Goal: Information Seeking & Learning: Learn about a topic

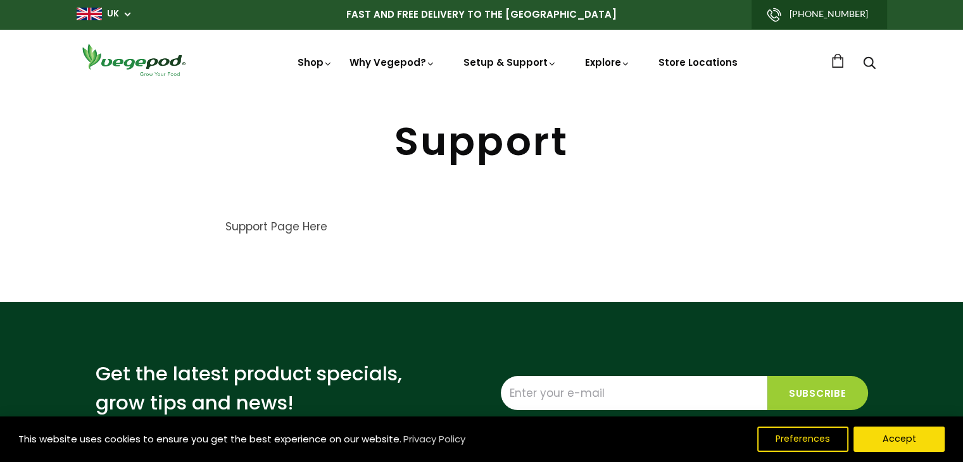
click at [126, 13] on span "UK" at bounding box center [104, 14] width 54 height 12
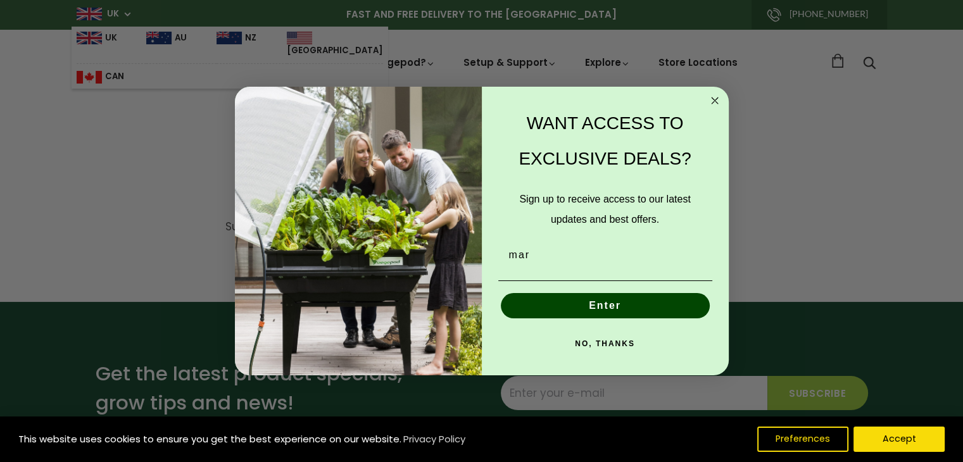
type input "[EMAIL_ADDRESS][DOMAIN_NAME]"
click at [600, 310] on button "Enter" at bounding box center [605, 305] width 209 height 25
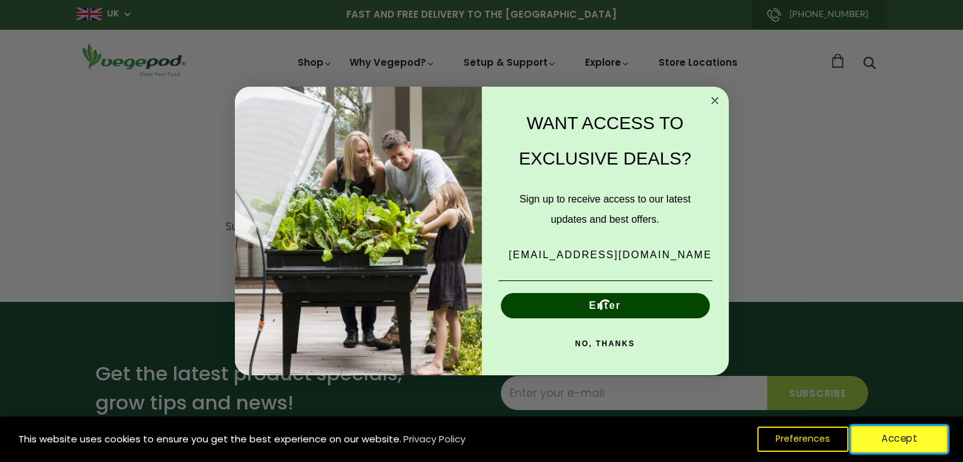
click at [890, 439] on button "Accept" at bounding box center [899, 439] width 97 height 27
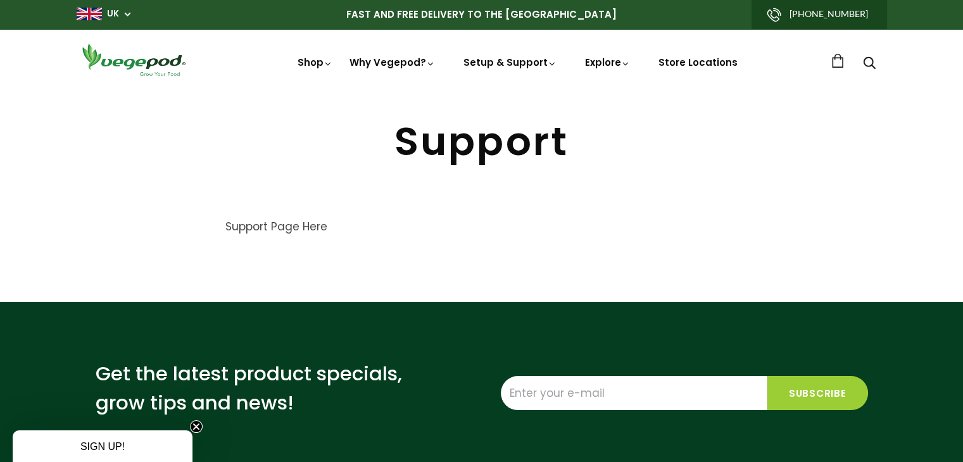
click at [566, 395] on input "Enter your e-mail" at bounding box center [634, 393] width 267 height 34
click at [545, 383] on input "Enter your e-mail" at bounding box center [634, 393] width 267 height 34
type input "[EMAIL_ADDRESS][DOMAIN_NAME]"
click at [808, 395] on input "Subscribe" at bounding box center [818, 393] width 101 height 34
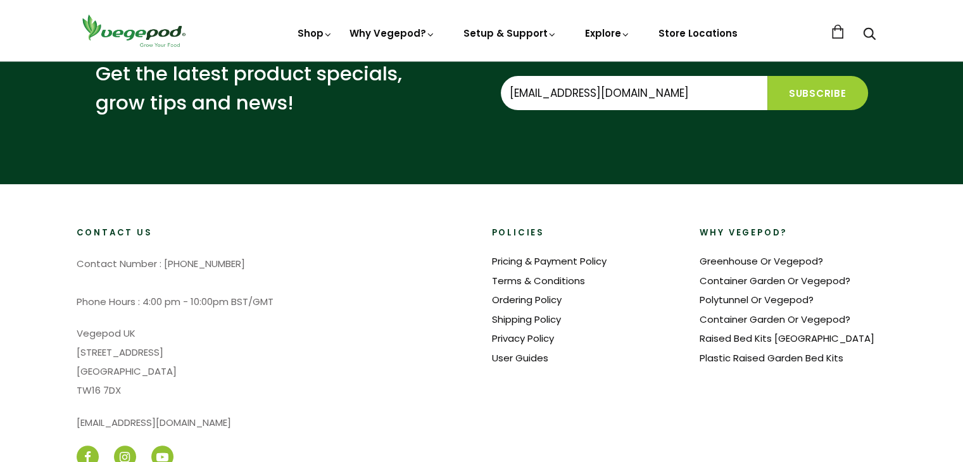
click at [817, 96] on input "Subscribe" at bounding box center [818, 93] width 101 height 34
click at [806, 87] on input "Subscribe" at bounding box center [818, 93] width 101 height 34
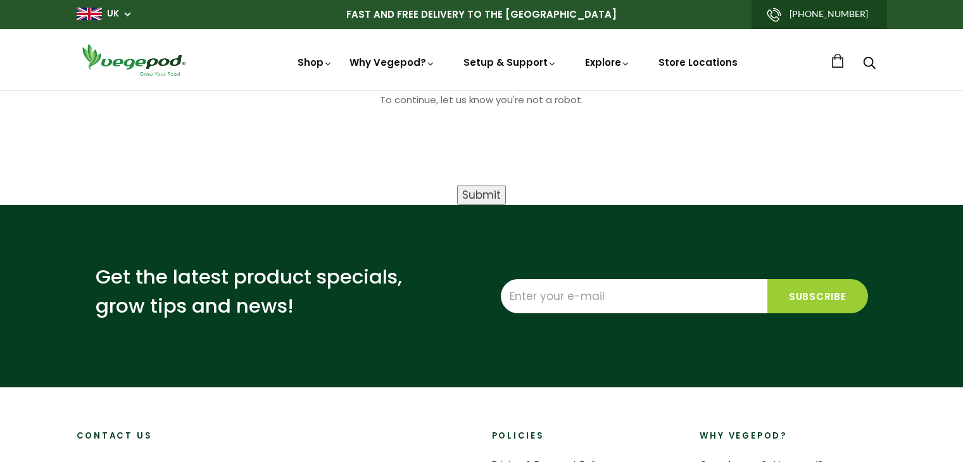
type input "[EMAIL_ADDRESS][DOMAIN_NAME]"
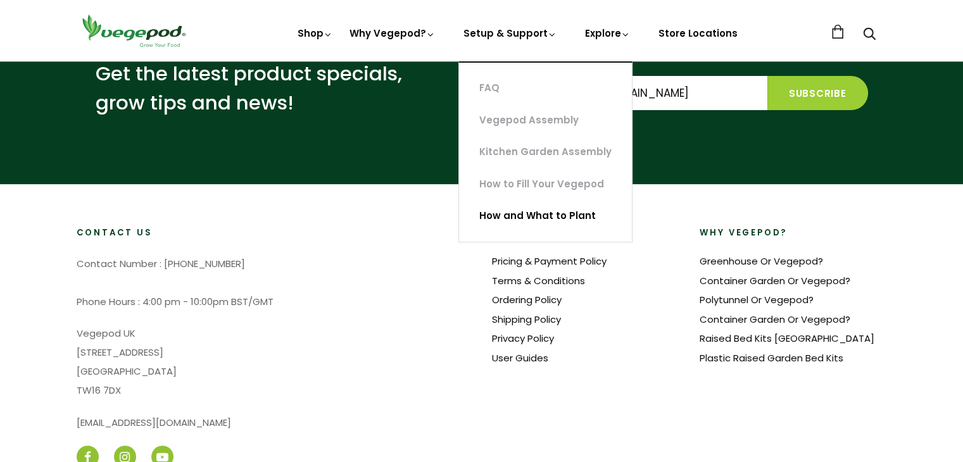
click at [495, 216] on link "How and What to Plant" at bounding box center [545, 216] width 173 height 32
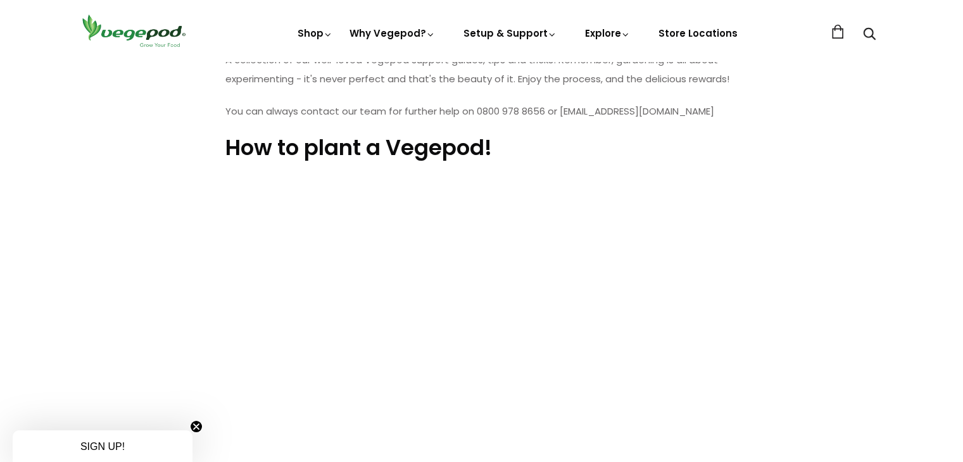
scroll to position [379, 0]
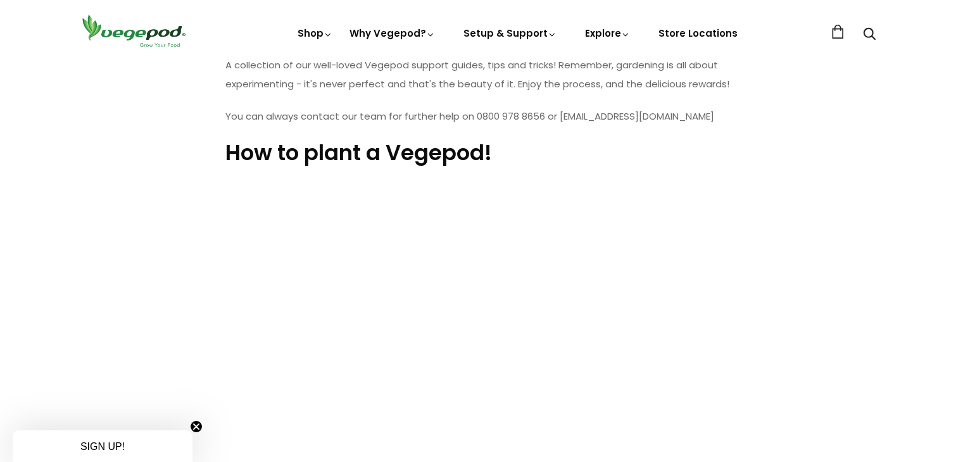
drag, startPoint x: 965, startPoint y: 21, endPoint x: 970, endPoint y: 60, distance: 39.6
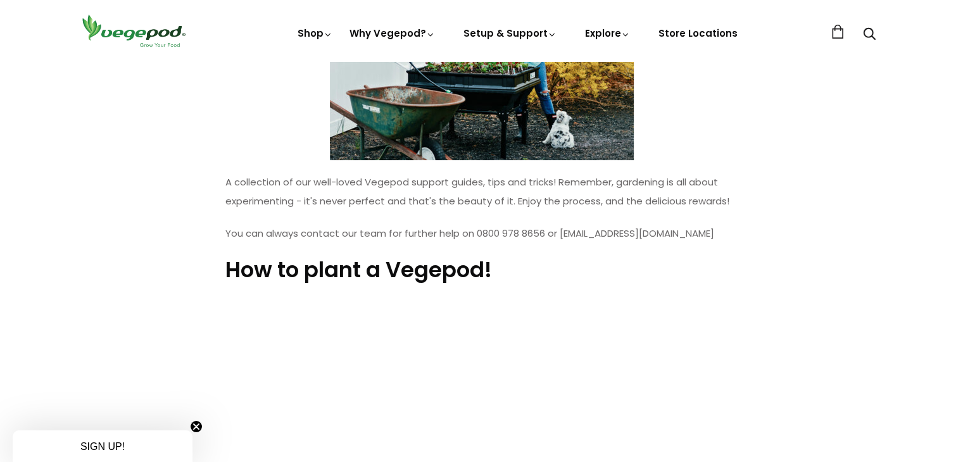
scroll to position [291, 0]
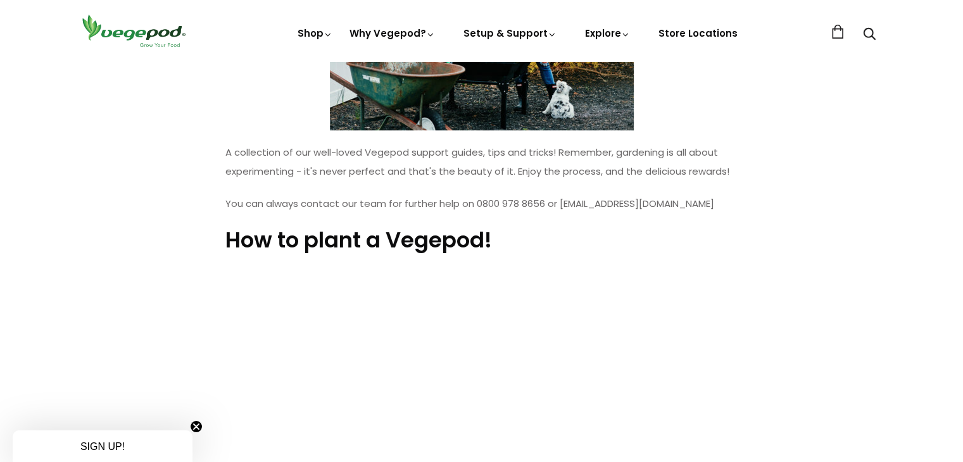
click at [80, 451] on span "SIGN UP!" at bounding box center [102, 446] width 44 height 11
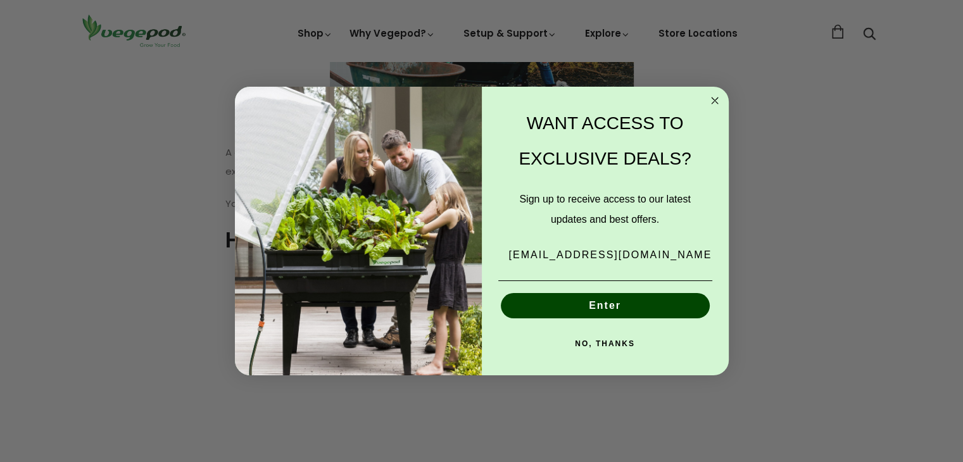
type input "maritafogarty@gmail.com"
click at [597, 307] on button "Enter" at bounding box center [605, 305] width 209 height 25
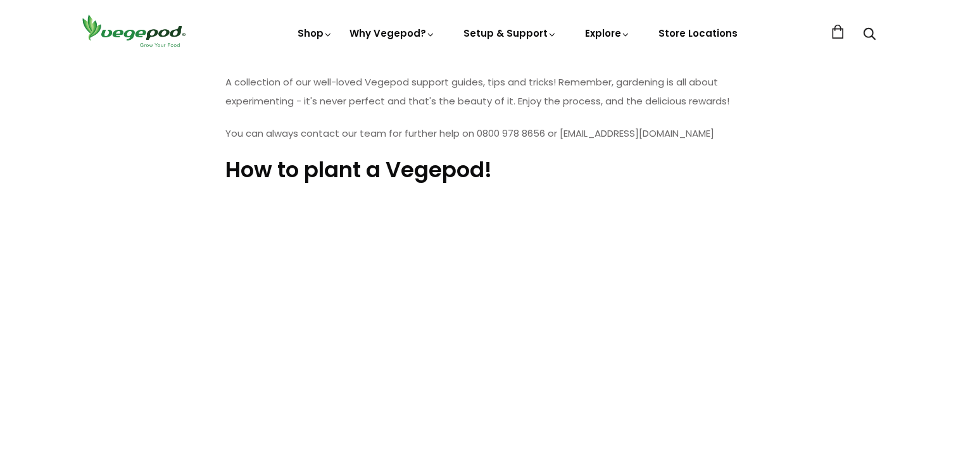
scroll to position [162, 0]
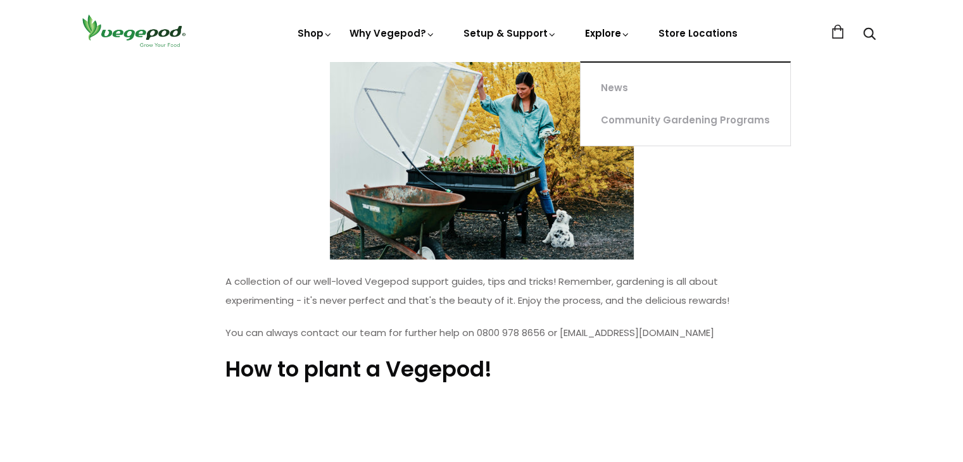
click at [623, 32] on icon at bounding box center [626, 35] width 10 height 10
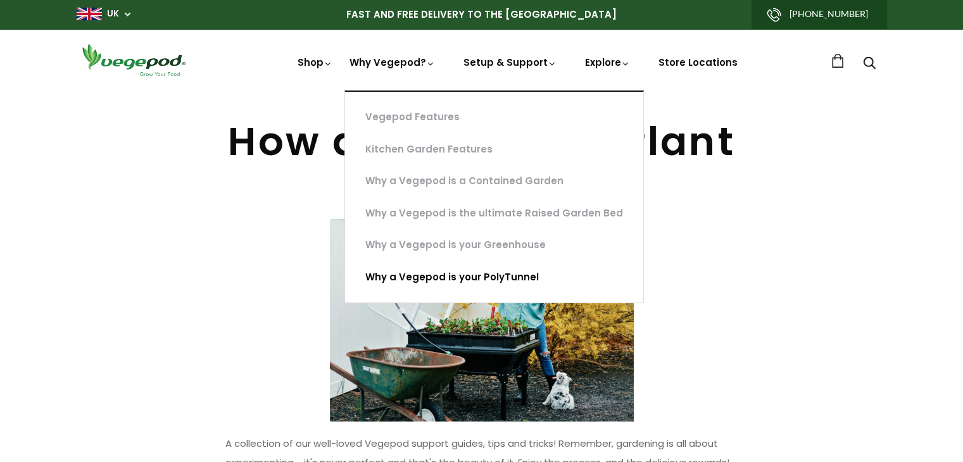
click at [417, 282] on link "Why a Vegepod is your PolyTunnel" at bounding box center [494, 278] width 298 height 32
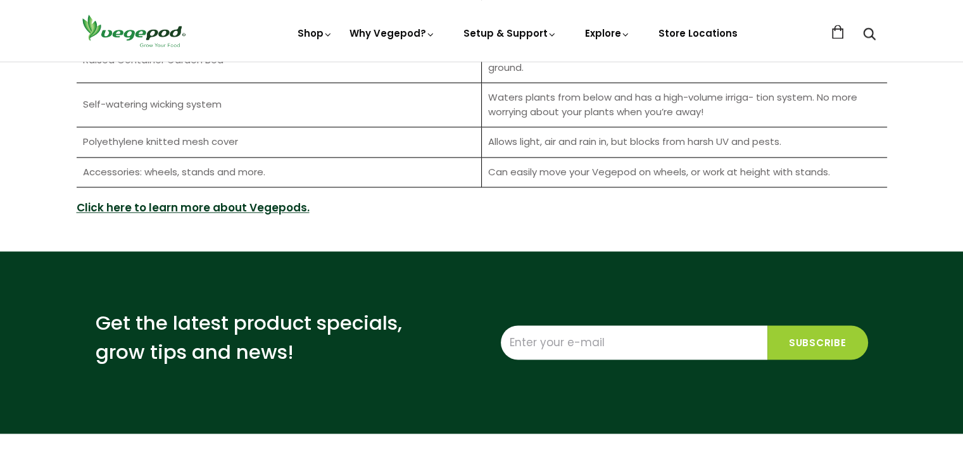
scroll to position [1820, 0]
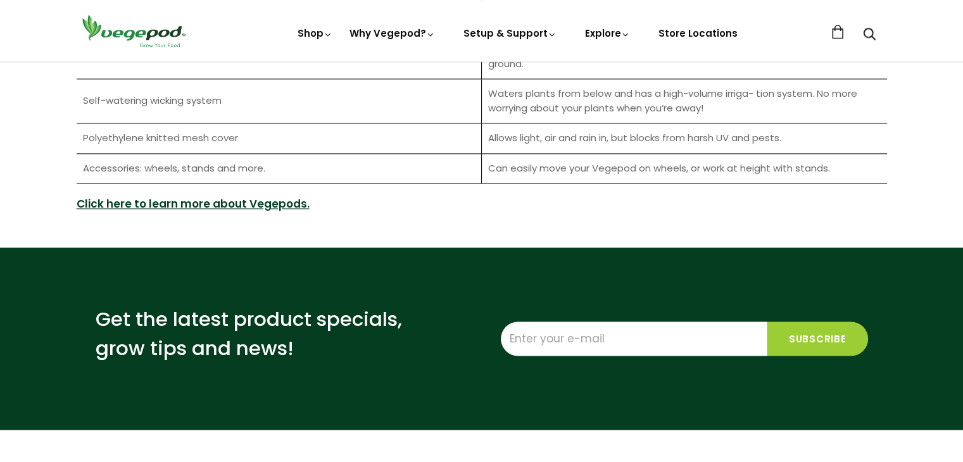
click at [155, 196] on link "Click here to learn more about Vegepods." at bounding box center [193, 204] width 233 height 16
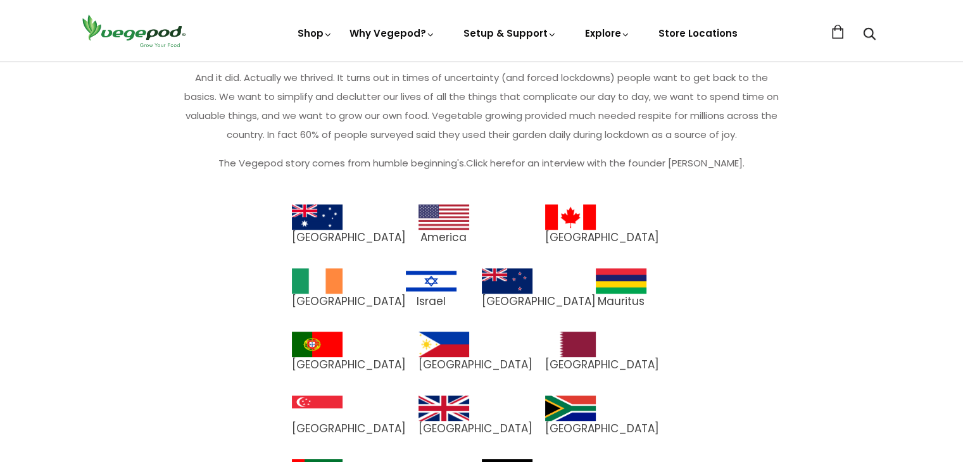
scroll to position [789, 0]
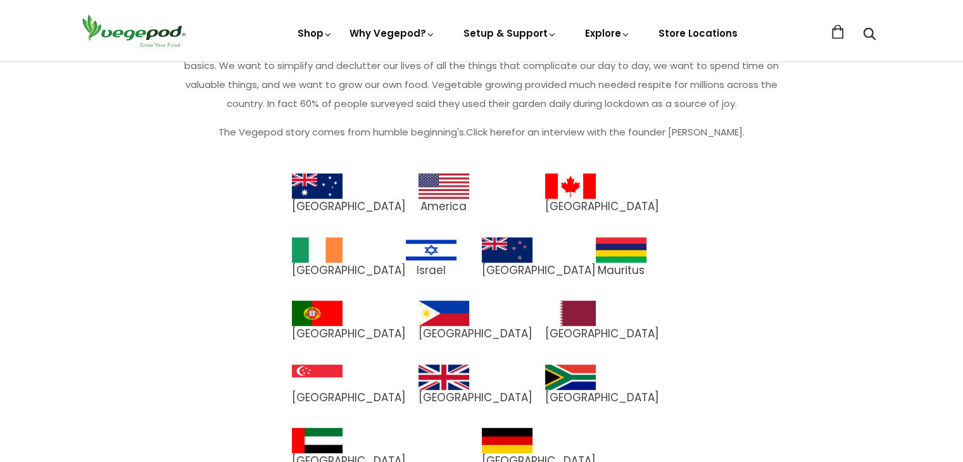
click at [343, 238] on img at bounding box center [317, 250] width 51 height 25
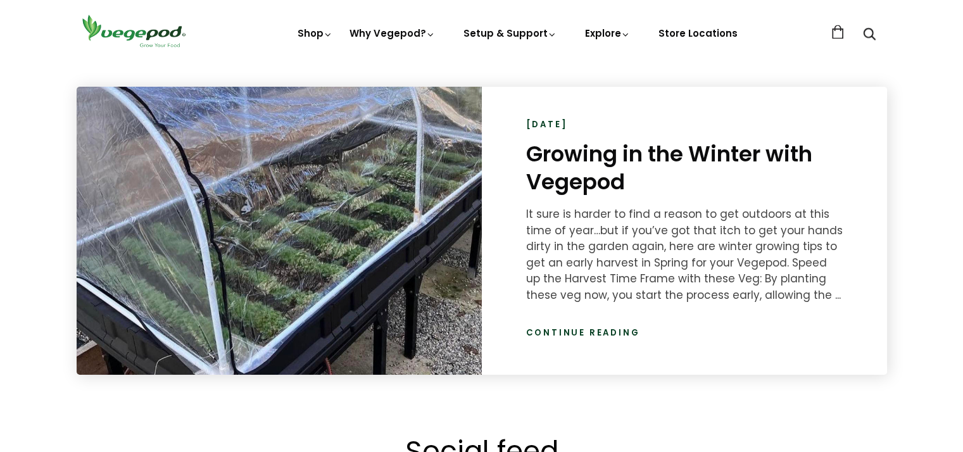
scroll to position [0, 460]
click at [551, 334] on link "Continue reading" at bounding box center [583, 333] width 114 height 13
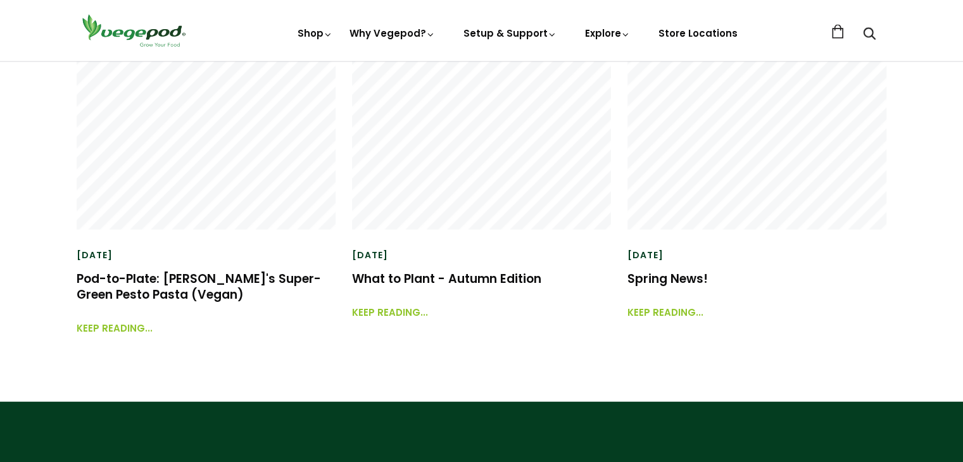
scroll to position [2998, 0]
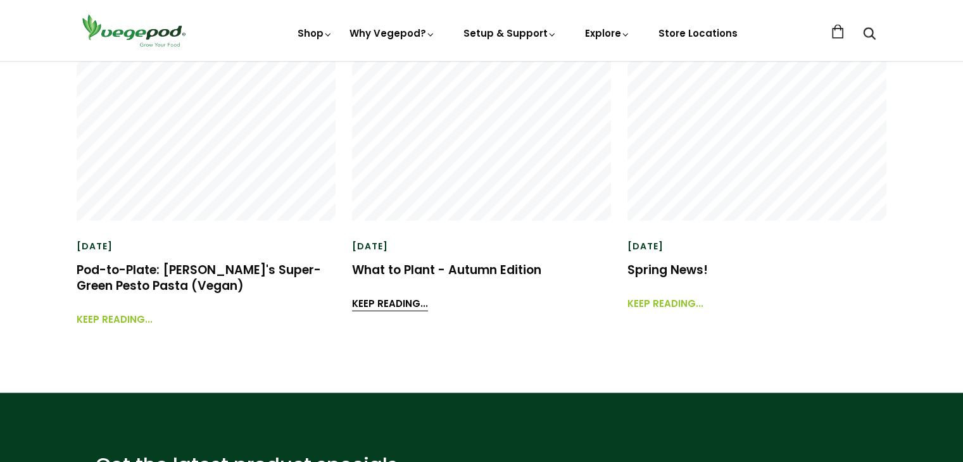
click at [388, 307] on link "Keep reading..." at bounding box center [390, 297] width 76 height 27
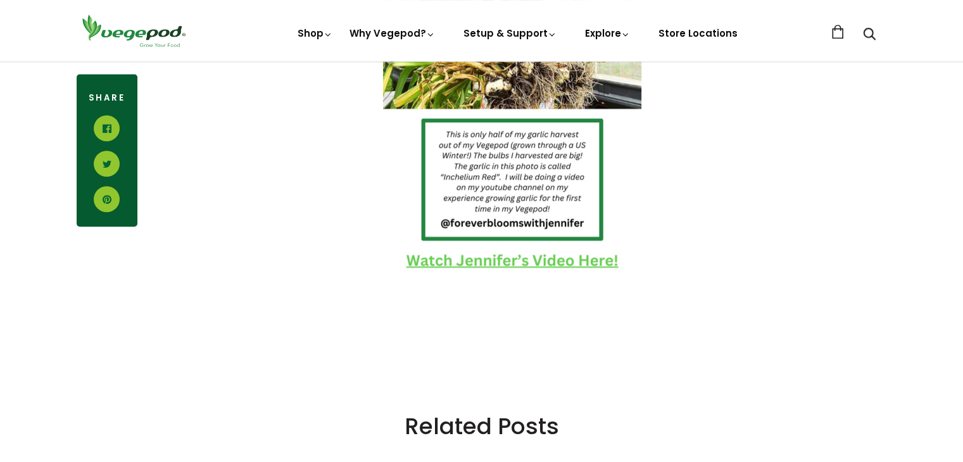
scroll to position [1215, 0]
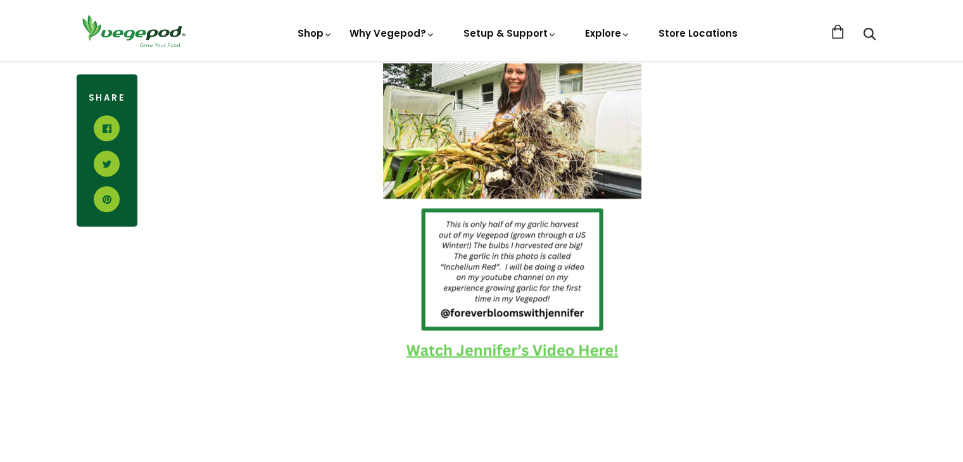
click at [488, 355] on img at bounding box center [512, 215] width 258 height 304
